Goal: Information Seeking & Learning: Get advice/opinions

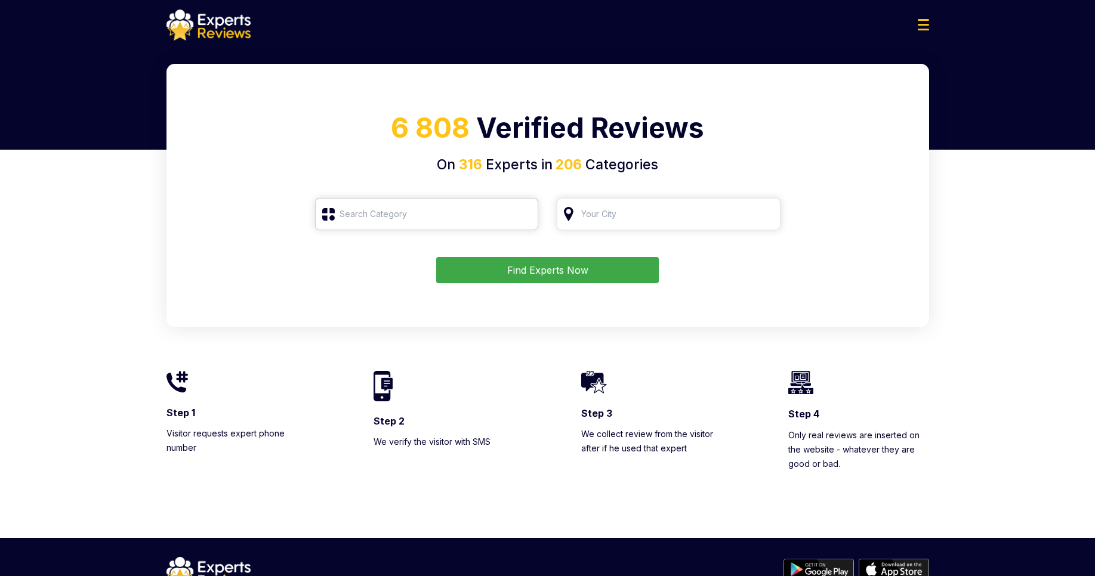
click at [418, 211] on input "search" at bounding box center [427, 214] width 224 height 32
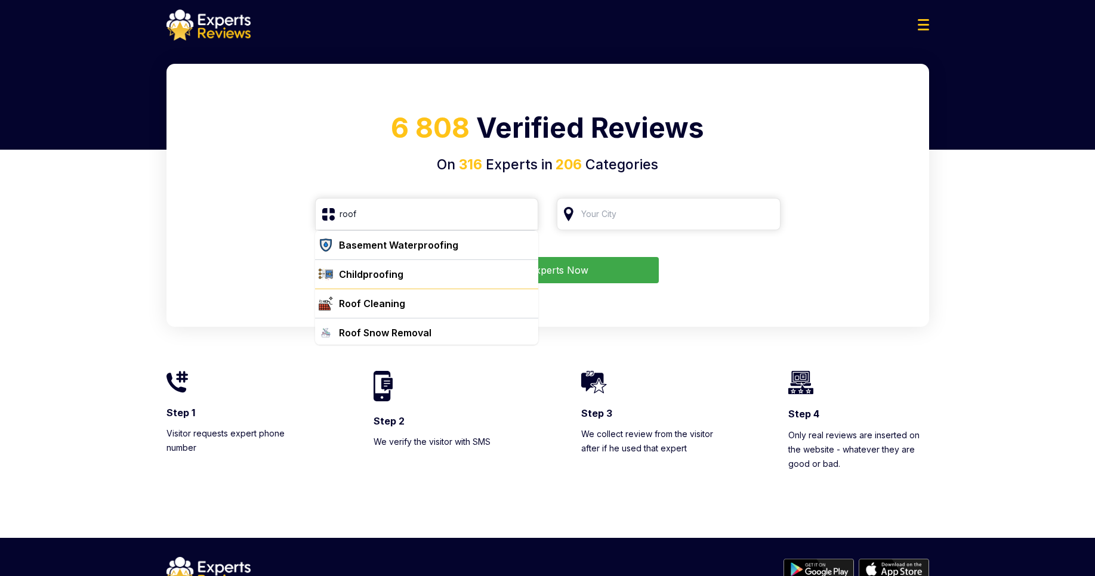
click at [390, 306] on div "Roof Cleaning" at bounding box center [372, 303] width 66 height 14
type input "Roof Cleaning"
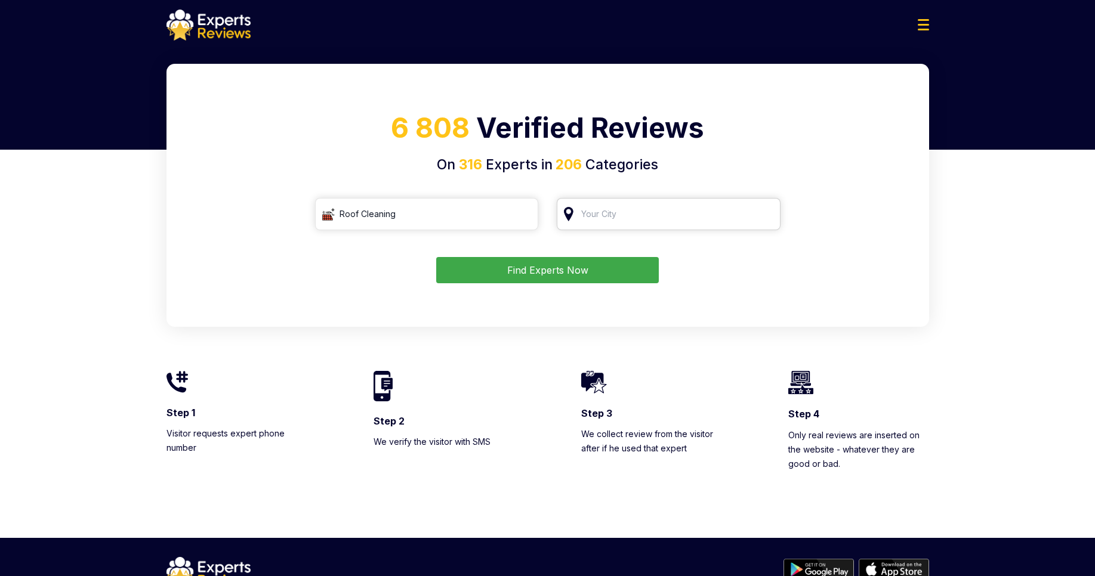
click at [648, 217] on input "search" at bounding box center [669, 214] width 224 height 32
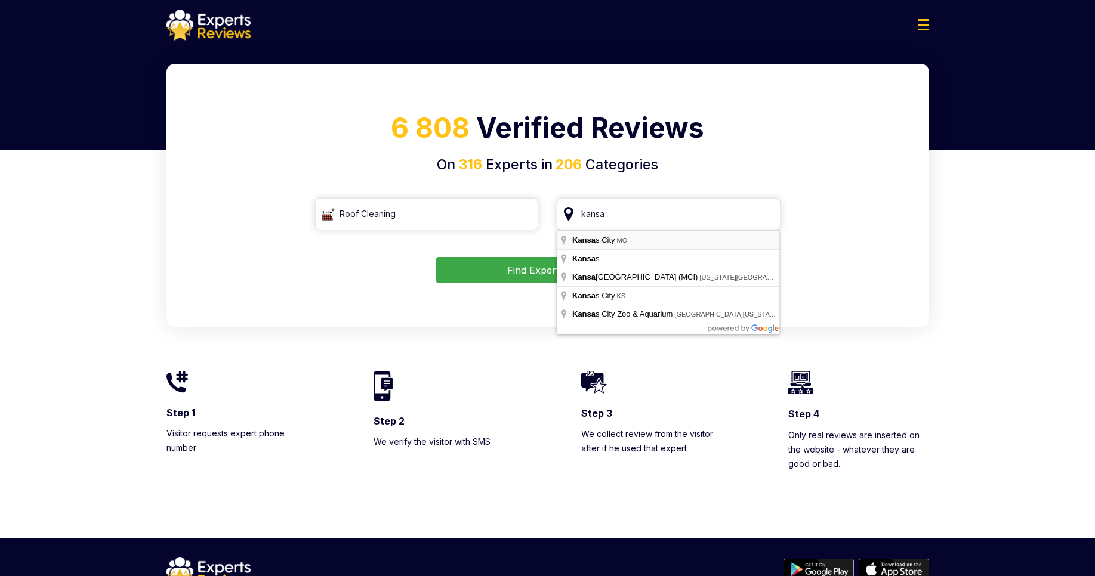
type input "[US_STATE][GEOGRAPHIC_DATA], [GEOGRAPHIC_DATA]"
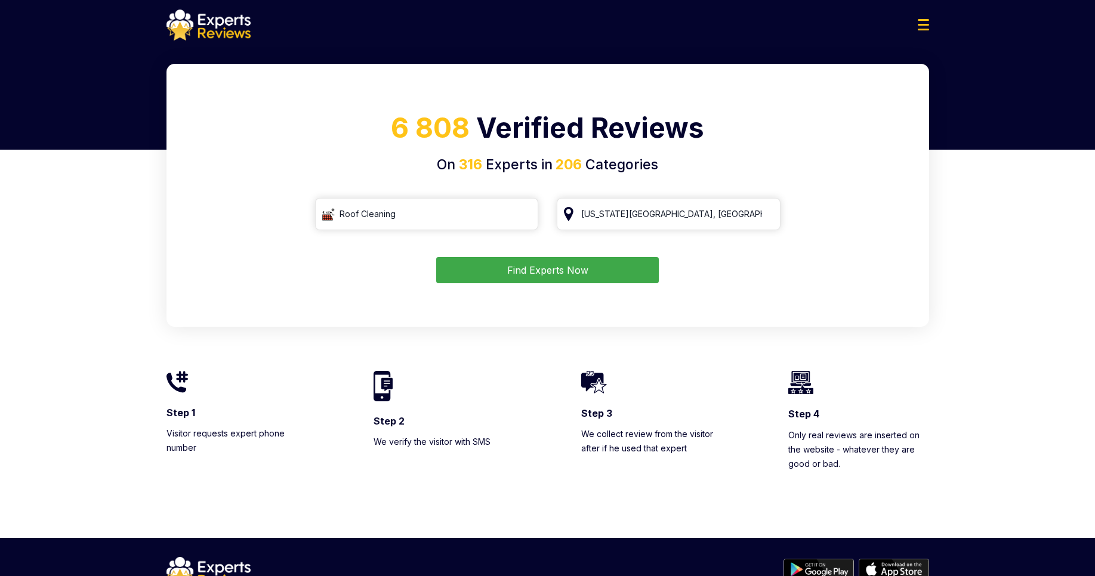
click at [617, 271] on button "Find Experts Now" at bounding box center [547, 270] width 223 height 26
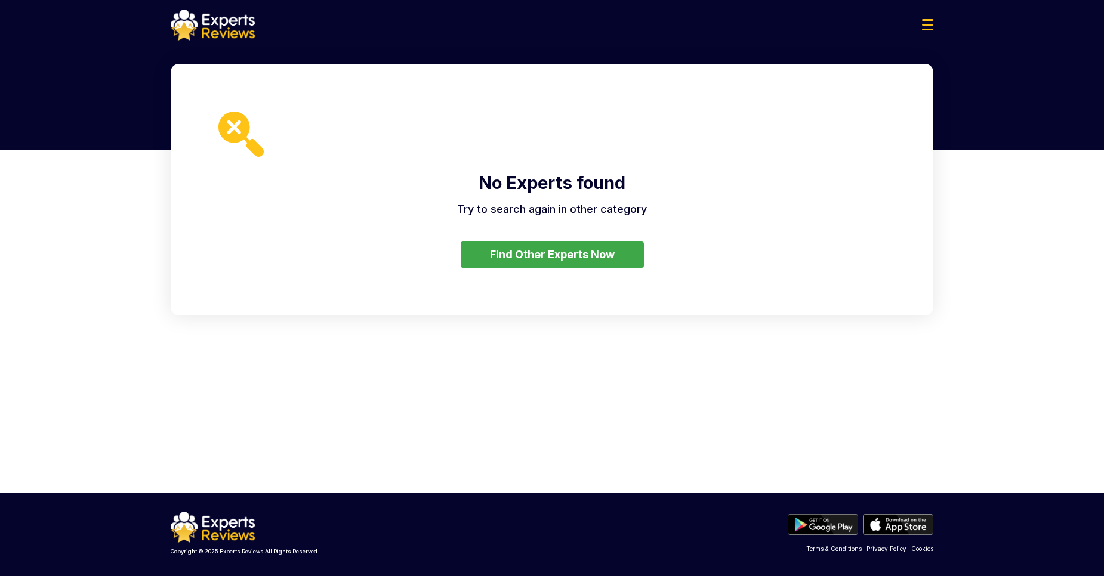
click at [537, 257] on button "Find Other Experts Now" at bounding box center [552, 255] width 183 height 26
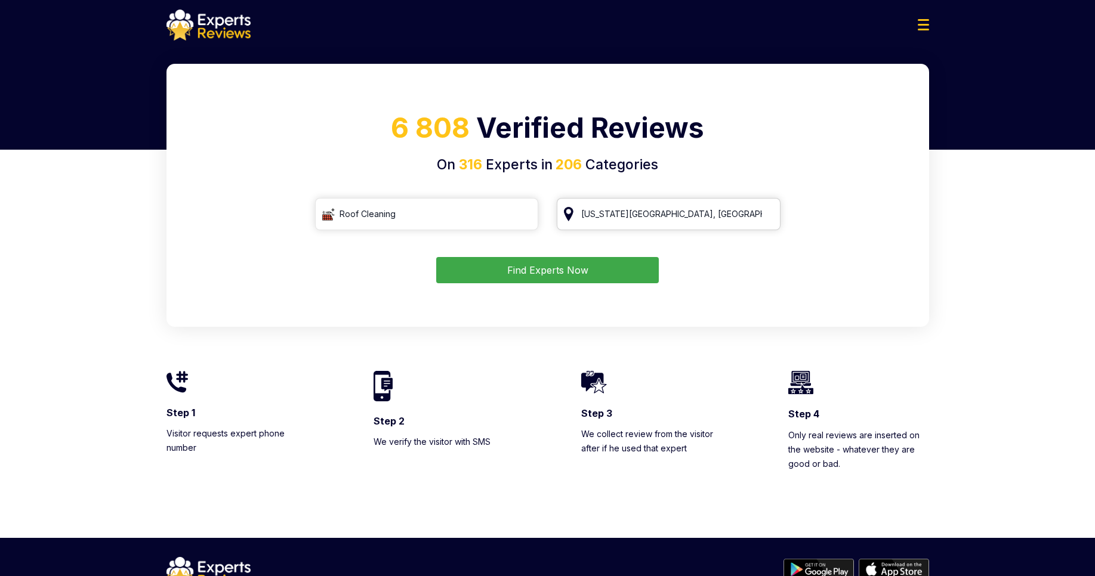
click at [772, 212] on input "[US_STATE][GEOGRAPHIC_DATA], [GEOGRAPHIC_DATA]" at bounding box center [669, 214] width 224 height 32
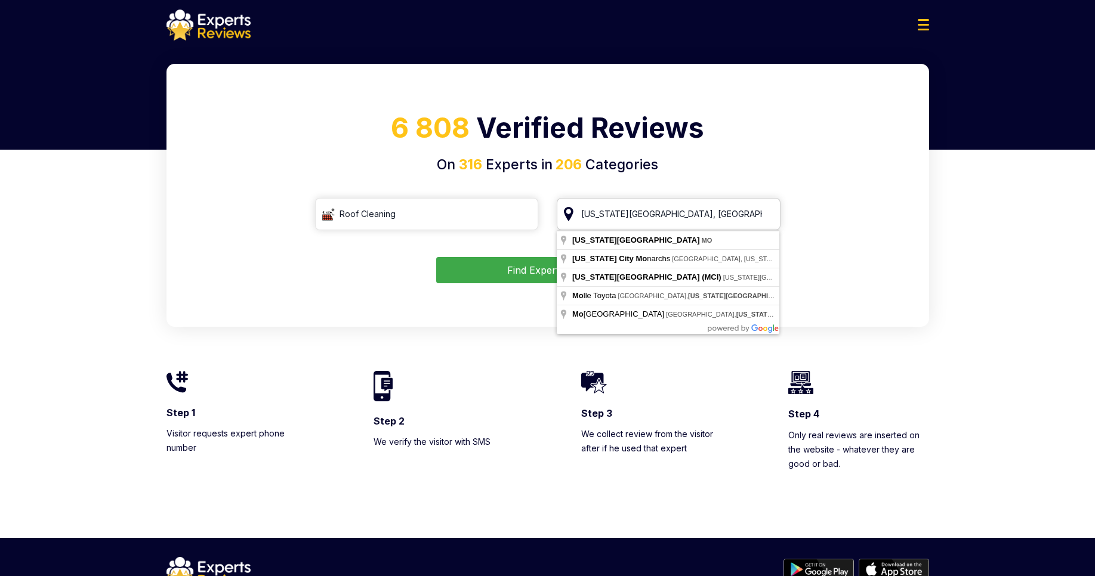
click at [656, 217] on input "[US_STATE][GEOGRAPHIC_DATA], [GEOGRAPHIC_DATA]" at bounding box center [669, 214] width 224 height 32
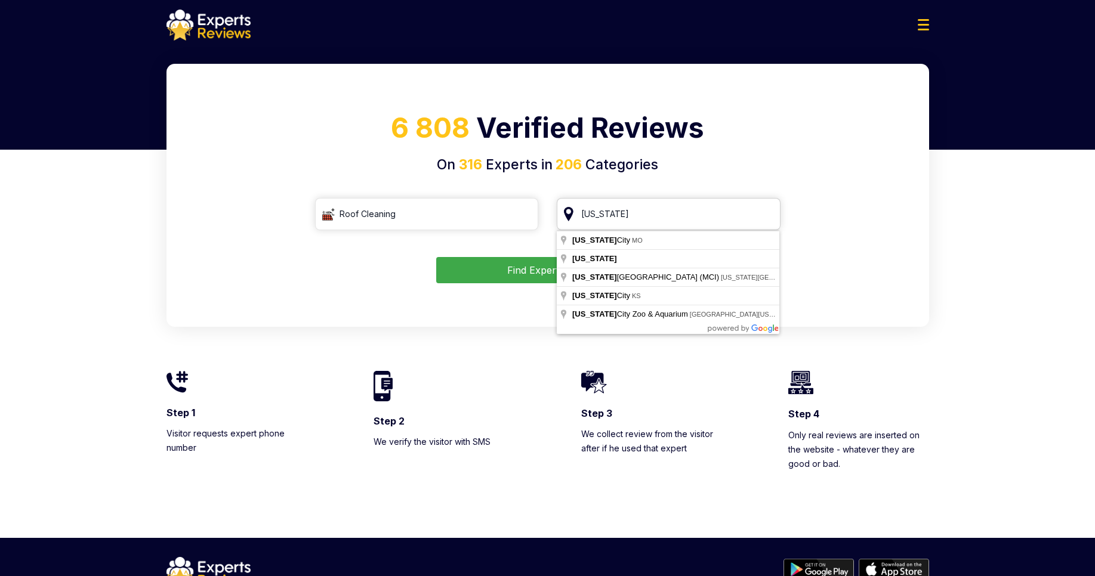
type input "[US_STATE]"
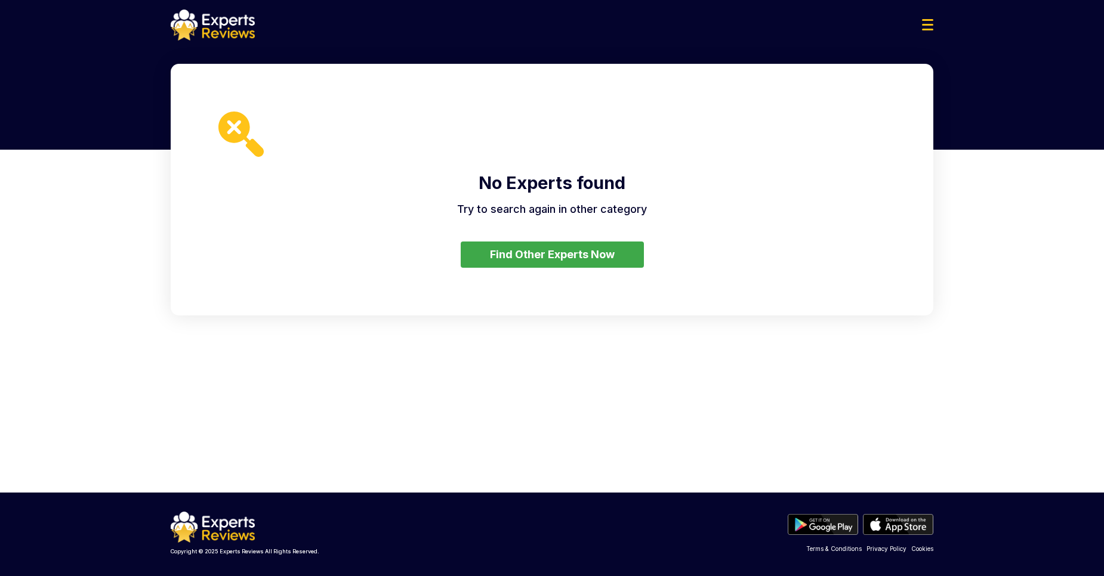
click at [512, 249] on button "Find Other Experts Now" at bounding box center [552, 255] width 183 height 26
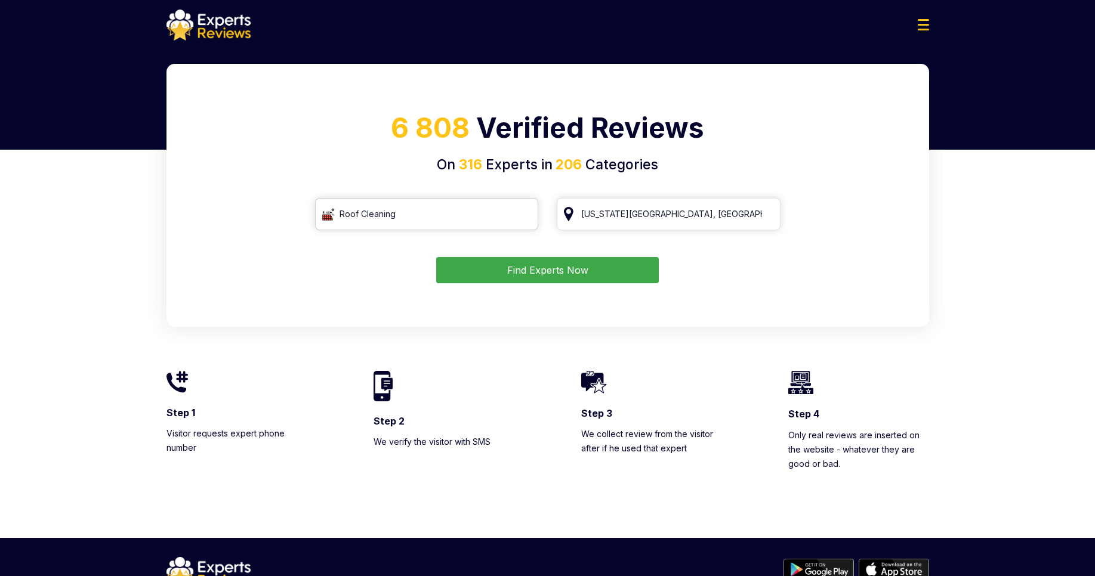
click at [376, 212] on input "Roof Cleaning" at bounding box center [427, 214] width 224 height 32
click at [529, 214] on input "Roof Cleaning" at bounding box center [427, 214] width 224 height 32
click at [524, 215] on input "Roof Cleaning" at bounding box center [427, 214] width 224 height 32
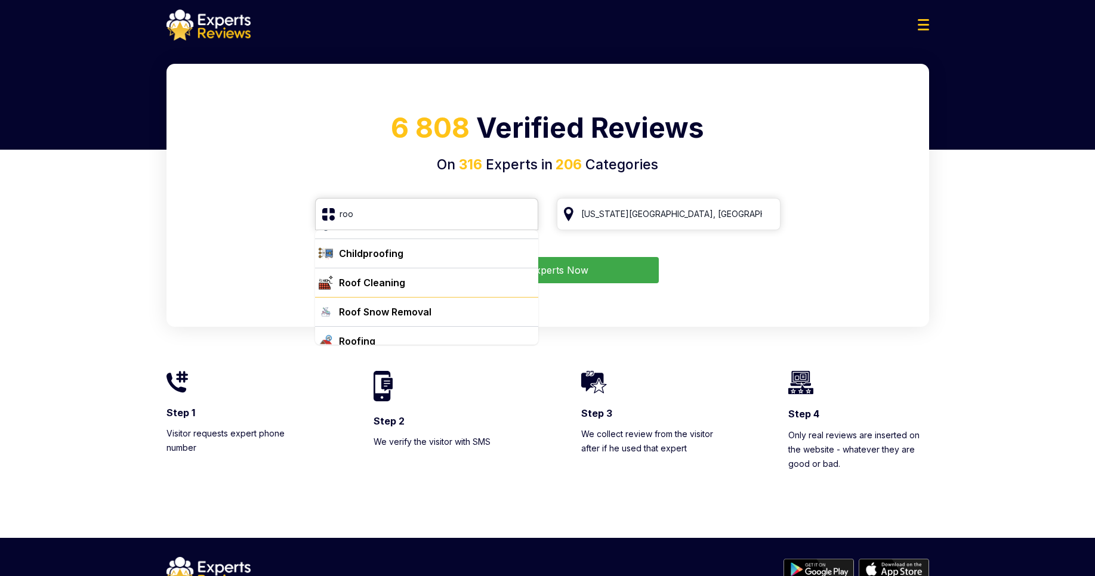
scroll to position [32, 0]
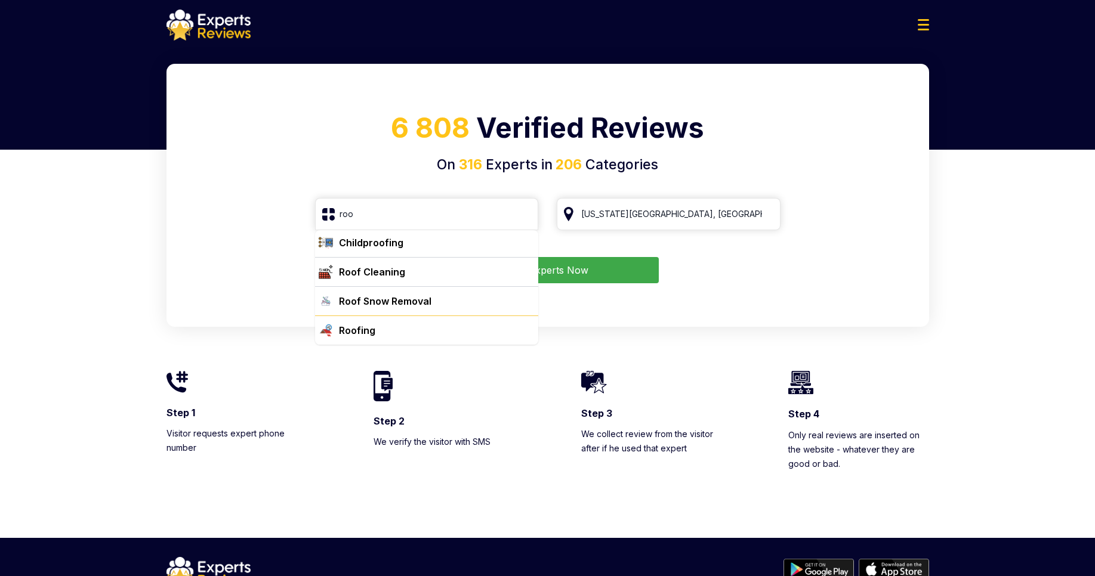
click at [365, 327] on div "Roofing" at bounding box center [357, 330] width 36 height 14
type input "Roofing"
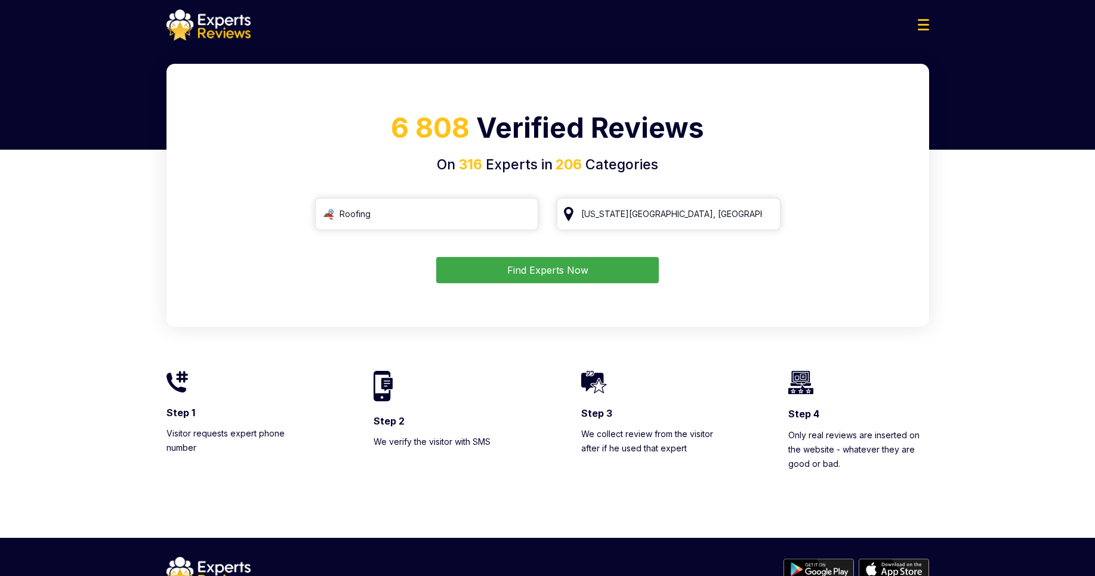
click at [530, 270] on button "Find Experts Now" at bounding box center [547, 270] width 223 height 26
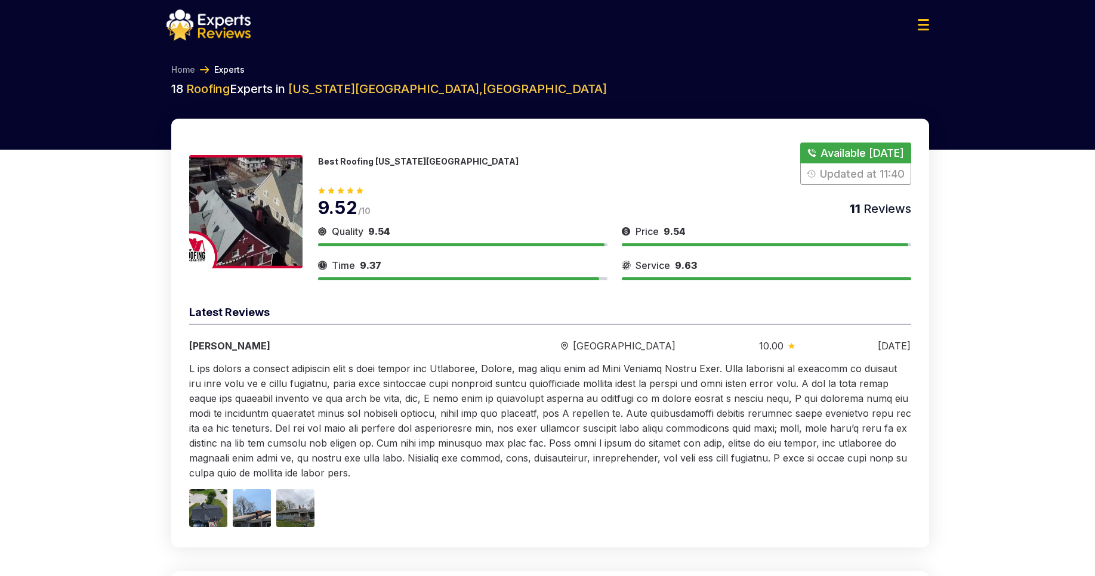
click at [530, 42] on div at bounding box center [547, 22] width 1095 height 45
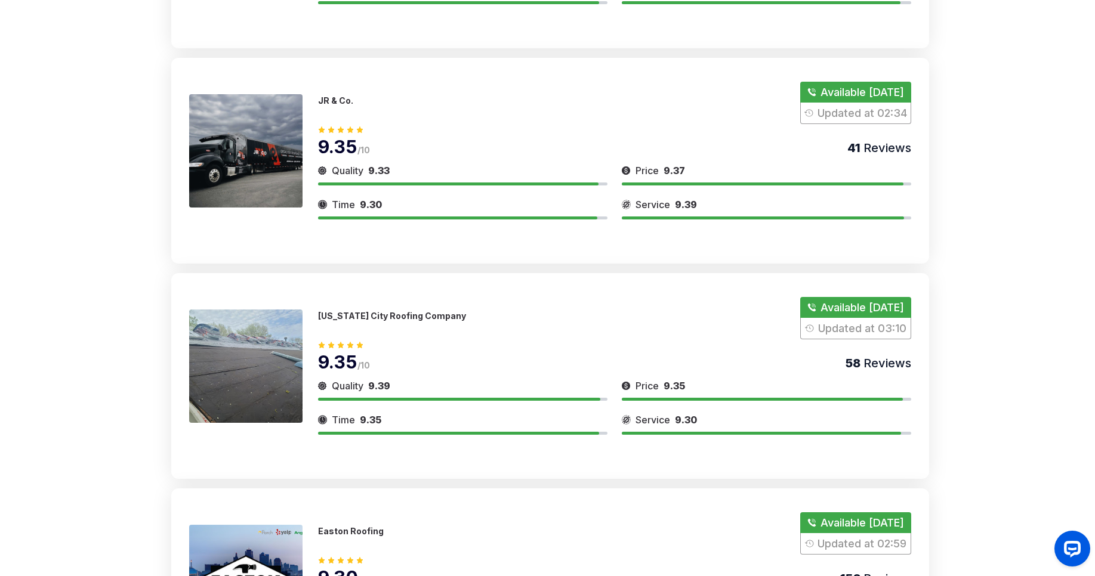
scroll to position [4722, 0]
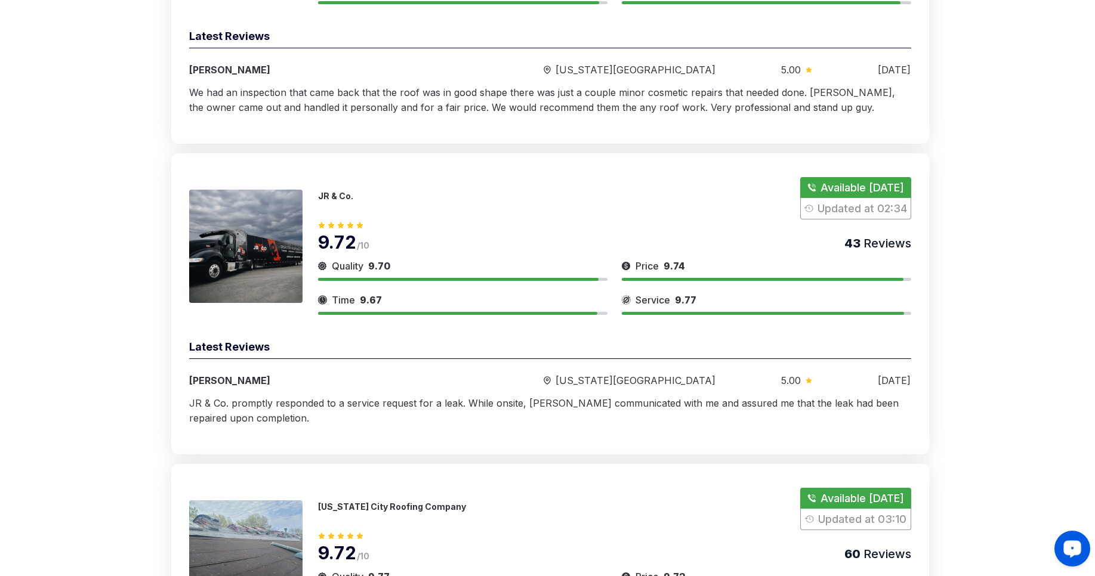
click at [1068, 549] on icon "Launch OpenWidget widget" at bounding box center [1072, 549] width 11 height 8
